Goal: Task Accomplishment & Management: Manage account settings

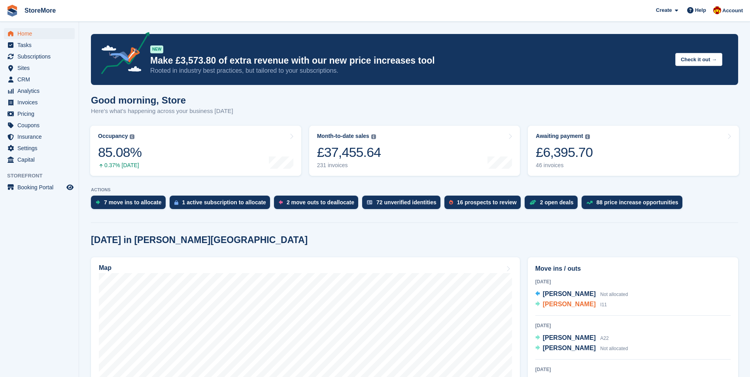
click at [559, 301] on span "[PERSON_NAME]" at bounding box center [569, 304] width 53 height 7
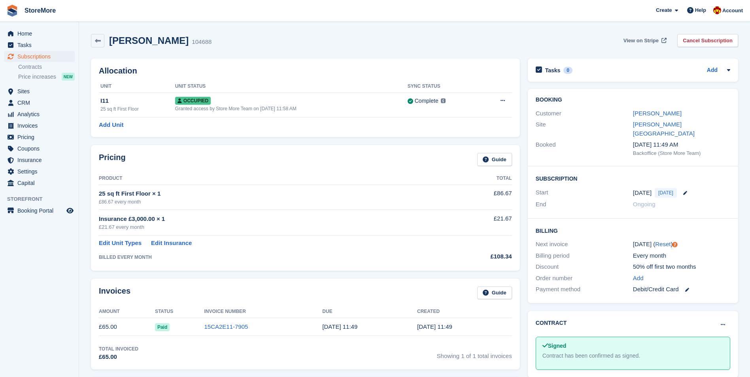
click at [645, 42] on span "View on Stripe" at bounding box center [640, 41] width 35 height 8
click at [22, 34] on span "Home" at bounding box center [40, 33] width 47 height 11
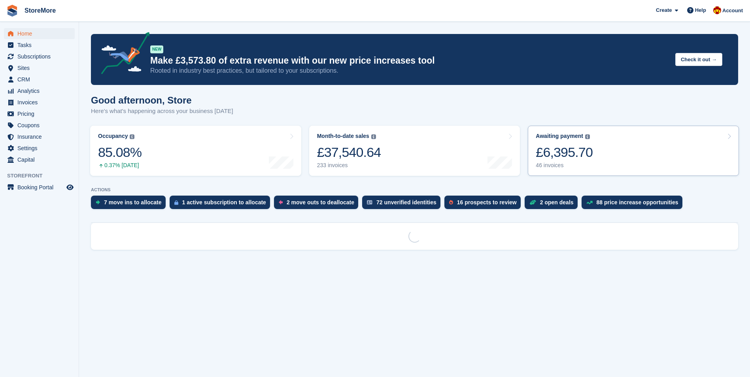
drag, startPoint x: 665, startPoint y: 153, endPoint x: 605, endPoint y: 172, distance: 63.3
click at [666, 153] on link "Awaiting payment The total outstanding balance on all open invoices. £6,395.70 …" at bounding box center [633, 151] width 211 height 50
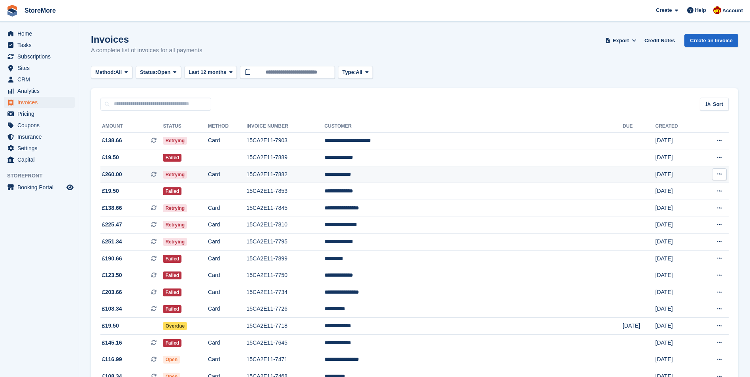
click at [324, 172] on td "15CA2E11-7882" at bounding box center [285, 174] width 78 height 17
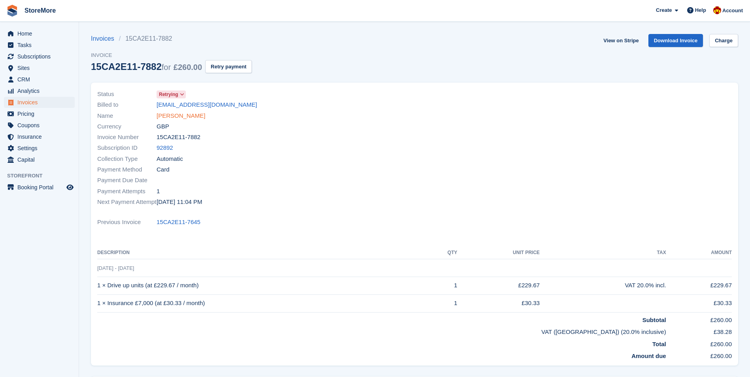
click at [178, 117] on link "Thomas Hadley" at bounding box center [181, 115] width 49 height 9
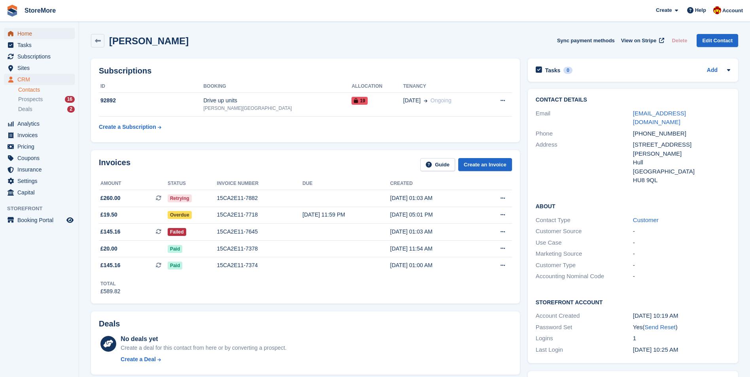
click at [36, 31] on span "Home" at bounding box center [40, 33] width 47 height 11
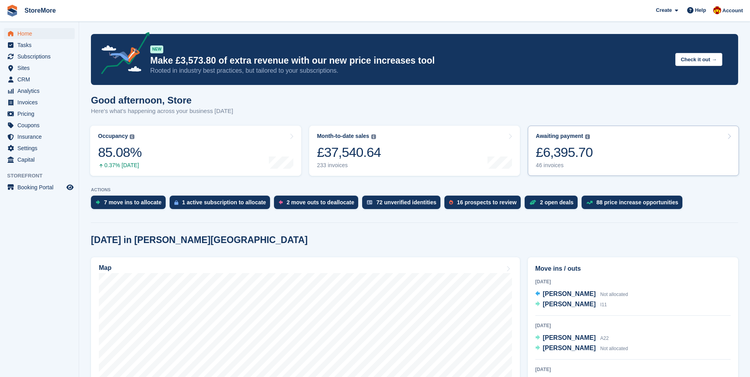
click at [629, 157] on link "Awaiting payment The total outstanding balance on all open invoices. £6,395.70 …" at bounding box center [633, 151] width 211 height 50
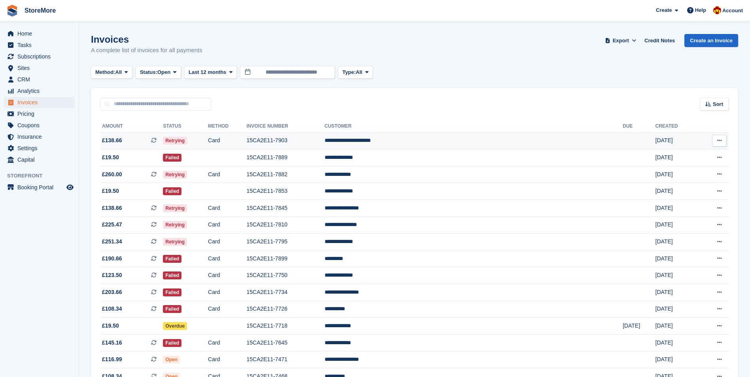
click at [324, 137] on td "15CA2E11-7903" at bounding box center [285, 140] width 78 height 17
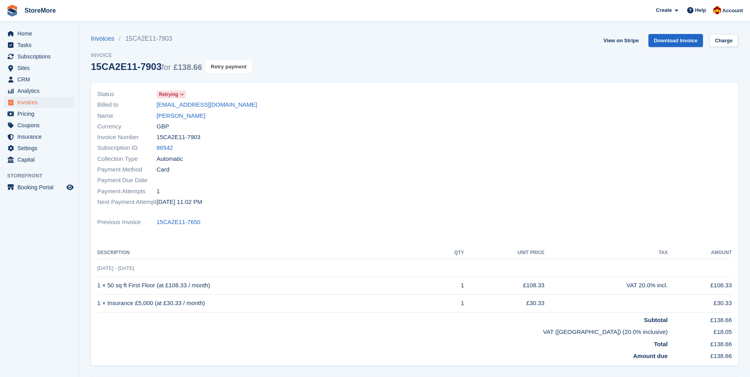
click at [222, 67] on button "Retry payment" at bounding box center [228, 66] width 47 height 13
click at [33, 32] on span "Home" at bounding box center [40, 33] width 47 height 11
